Goal: Transaction & Acquisition: Purchase product/service

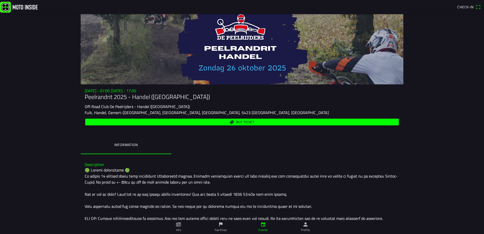
click at [245, 121] on span "Buy ticket" at bounding box center [245, 122] width 18 height 3
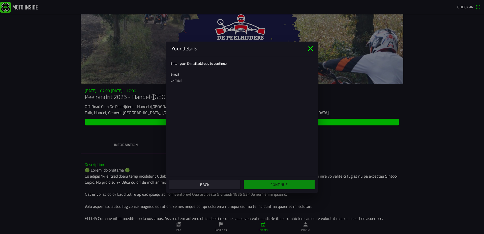
click at [191, 81] on input "email" at bounding box center [242, 80] width 143 height 10
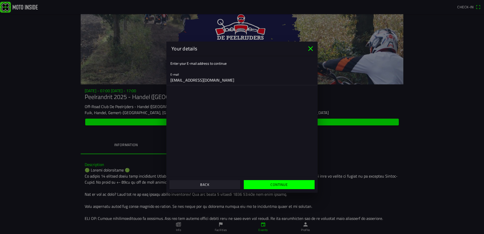
type input "[EMAIL_ADDRESS][DOMAIN_NAME]"
click at [291, 185] on span "Continue" at bounding box center [279, 184] width 63 height 9
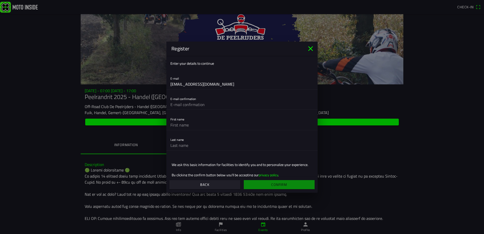
click at [200, 103] on input "text" at bounding box center [242, 105] width 143 height 10
click at [212, 103] on input "[EMAIL_ADDRESS][DOMAIN_NAME]" at bounding box center [242, 105] width 143 height 10
type input "[EMAIL_ADDRESS][DOMAIN_NAME]"
click at [190, 120] on input "text" at bounding box center [242, 125] width 143 height 10
type input "[PERSON_NAME]"
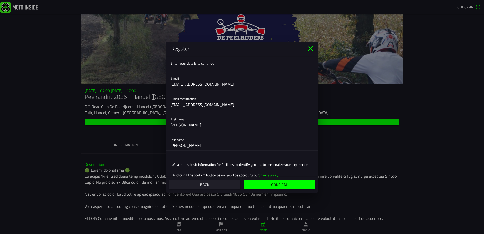
type input "[PERSON_NAME]"
click at [0, 0] on slot "Confirm" at bounding box center [0, 0] width 0 height 0
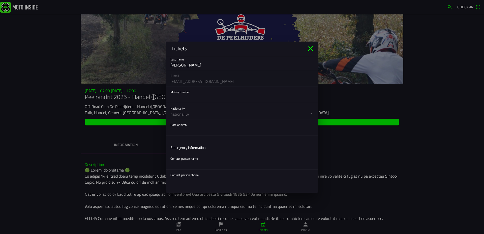
scroll to position [73, 0]
click at [308, 110] on button "button" at bounding box center [244, 110] width 147 height 16
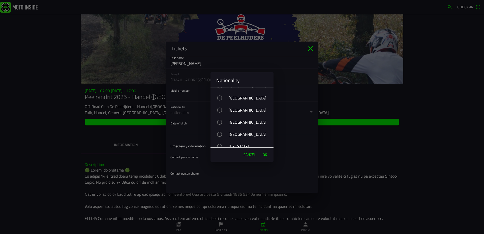
scroll to position [1017, 0]
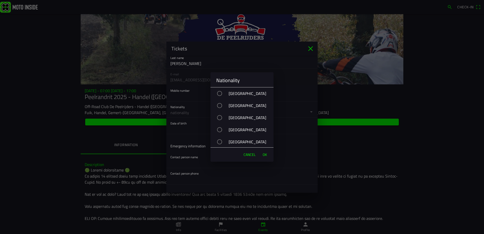
click at [243, 93] on div "[GEOGRAPHIC_DATA]" at bounding box center [245, 93] width 58 height 13
click at [264, 154] on span "OK" at bounding box center [265, 154] width 4 height 5
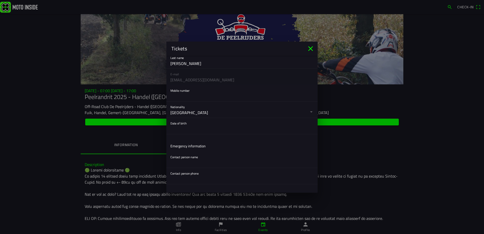
click at [185, 128] on button "button" at bounding box center [244, 126] width 147 height 16
click at [194, 129] on ion-backdrop at bounding box center [242, 117] width 484 height 234
click at [194, 129] on button "button" at bounding box center [244, 126] width 147 height 16
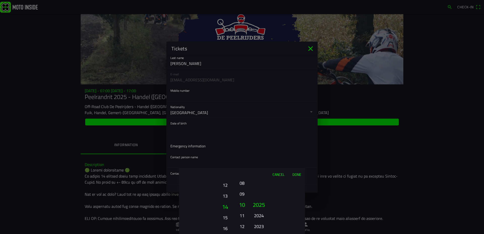
drag, startPoint x: 225, startPoint y: 212, endPoint x: 228, endPoint y: 211, distance: 2.8
click at [225, 187] on button "12" at bounding box center [225, 185] width 14 height 9
drag, startPoint x: 224, startPoint y: 209, endPoint x: 221, endPoint y: 189, distance: 20.9
click at [221, 189] on button "15" at bounding box center [225, 189] width 14 height 9
drag, startPoint x: 225, startPoint y: 205, endPoint x: 224, endPoint y: 193, distance: 11.4
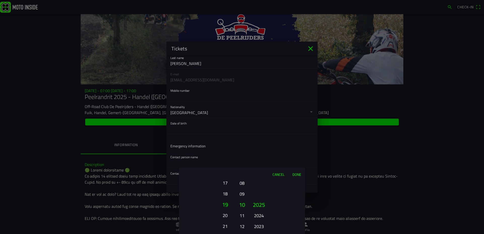
click at [224, 193] on button "18" at bounding box center [225, 193] width 14 height 9
click at [224, 203] on button "20" at bounding box center [225, 205] width 17 height 11
click at [242, 181] on button "08" at bounding box center [242, 183] width 7 height 9
drag, startPoint x: 262, startPoint y: 222, endPoint x: 259, endPoint y: 199, distance: 22.9
click at [259, 199] on ion-picker-column "2025 2024 2023 2022 2021 2020 2019 2018 2017 2016 2015 2014 2013 2012 2011 2010…" at bounding box center [276, 207] width 57 height 54
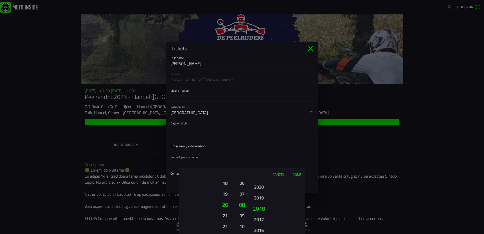
drag, startPoint x: 262, startPoint y: 209, endPoint x: 262, endPoint y: 203, distance: 6.3
click at [262, 203] on button "2018" at bounding box center [258, 208] width 17 height 11
drag, startPoint x: 265, startPoint y: 220, endPoint x: 266, endPoint y: 195, distance: 25.0
click at [267, 192] on ion-picker-column "2025 2024 2023 2022 2021 2020 2019 2018 2017 2016 2015 2014 2013 2012 2011 2010…" at bounding box center [276, 207] width 57 height 54
drag, startPoint x: 264, startPoint y: 207, endPoint x: 264, endPoint y: 196, distance: 10.9
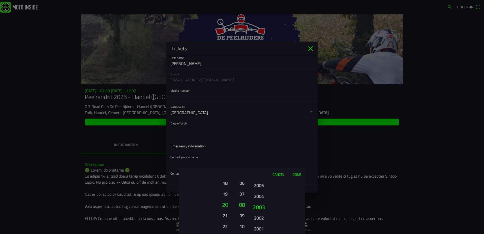
click at [264, 196] on button "2004" at bounding box center [259, 196] width 14 height 9
drag, startPoint x: 263, startPoint y: 219, endPoint x: 260, endPoint y: 193, distance: 26.2
click at [260, 193] on ion-picker-column "2025 2024 2023 2022 2021 2020 2019 2018 2017 2016 2015 2014 2013 2012 2011 2010…" at bounding box center [276, 207] width 57 height 54
drag, startPoint x: 263, startPoint y: 218, endPoint x: 263, endPoint y: 193, distance: 24.7
click at [263, 211] on button "1997" at bounding box center [259, 215] width 14 height 9
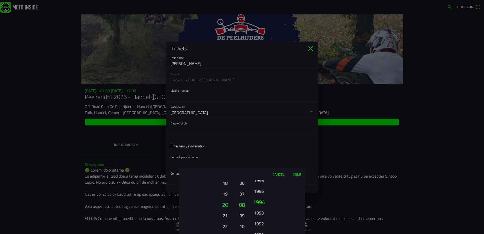
drag, startPoint x: 265, startPoint y: 218, endPoint x: 263, endPoint y: 199, distance: 19.5
click at [263, 209] on button "1993" at bounding box center [259, 213] width 14 height 9
drag, startPoint x: 262, startPoint y: 221, endPoint x: 259, endPoint y: 202, distance: 19.2
click at [259, 202] on ion-picker-column "2025 2024 2023 2022 2021 2020 2019 2018 2017 2016 2015 2014 2013 2012 2011 2010…" at bounding box center [276, 207] width 57 height 54
drag, startPoint x: 262, startPoint y: 219, endPoint x: 262, endPoint y: 174, distance: 45.4
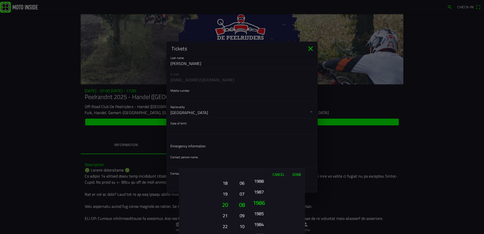
click at [262, 174] on div "Cancel Done 01 02 03 04 05 06 07 08 09 10 11 12 13 14 15 16 17 18 19 20 21 22 2…" at bounding box center [242, 202] width 126 height 66
drag, startPoint x: 261, startPoint y: 218, endPoint x: 259, endPoint y: 194, distance: 23.5
click at [259, 194] on button "1981" at bounding box center [259, 196] width 14 height 9
drag, startPoint x: 257, startPoint y: 204, endPoint x: 262, endPoint y: 192, distance: 12.5
click at [262, 197] on button "1977" at bounding box center [258, 202] width 17 height 11
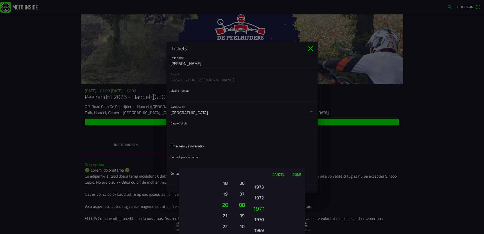
drag, startPoint x: 259, startPoint y: 224, endPoint x: 258, endPoint y: 200, distance: 24.0
click at [258, 200] on button "1972" at bounding box center [259, 197] width 14 height 9
drag, startPoint x: 259, startPoint y: 223, endPoint x: 262, endPoint y: 195, distance: 28.7
click at [262, 195] on button "1969" at bounding box center [259, 198] width 14 height 9
drag, startPoint x: 262, startPoint y: 221, endPoint x: 262, endPoint y: 199, distance: 22.7
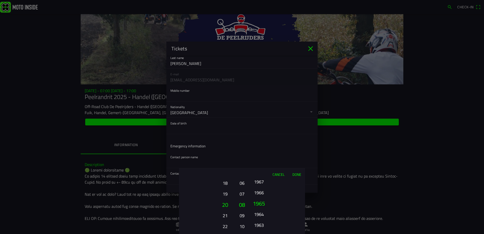
click at [262, 199] on ion-picker-column "2025 2024 2023 2022 2021 2020 2019 2018 2017 2016 2015 2014 2013 2012 2011 2010…" at bounding box center [276, 207] width 57 height 54
click at [262, 204] on button "1963" at bounding box center [258, 204] width 17 height 11
click at [260, 194] on button "1963" at bounding box center [259, 194] width 14 height 9
click at [297, 174] on button "Done" at bounding box center [297, 174] width 17 height 11
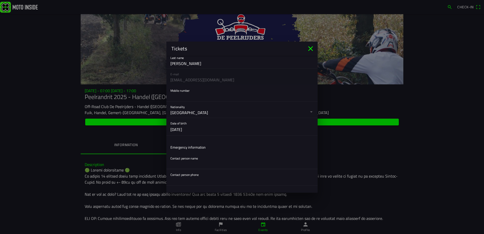
click at [201, 166] on input "text" at bounding box center [242, 164] width 143 height 10
type input "[PERSON_NAME]"
click at [185, 181] on input "text" at bounding box center [242, 181] width 143 height 10
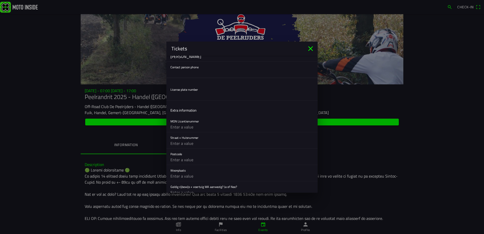
scroll to position [180, 0]
